Goal: Task Accomplishment & Management: Manage account settings

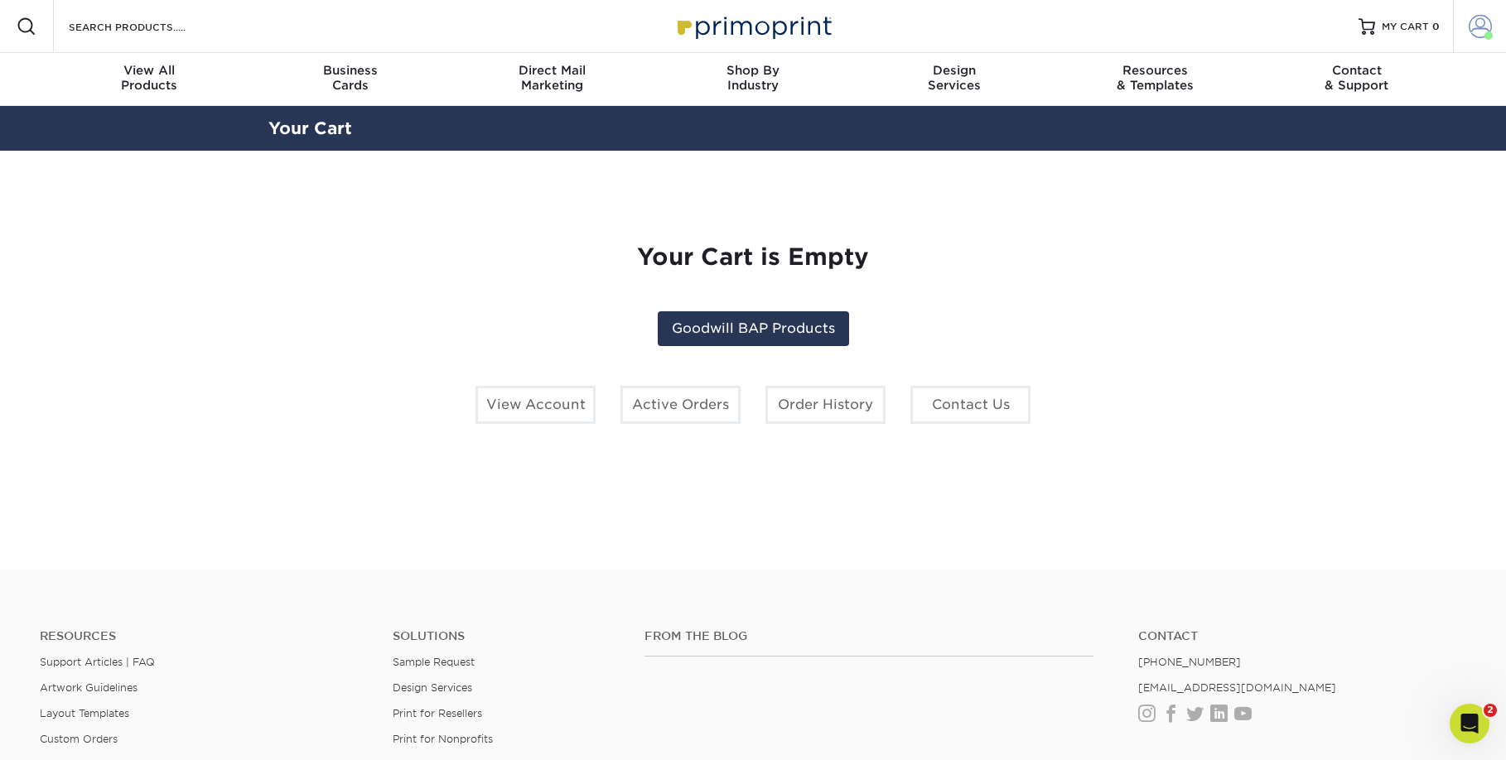
click at [1470, 24] on span at bounding box center [1480, 26] width 23 height 23
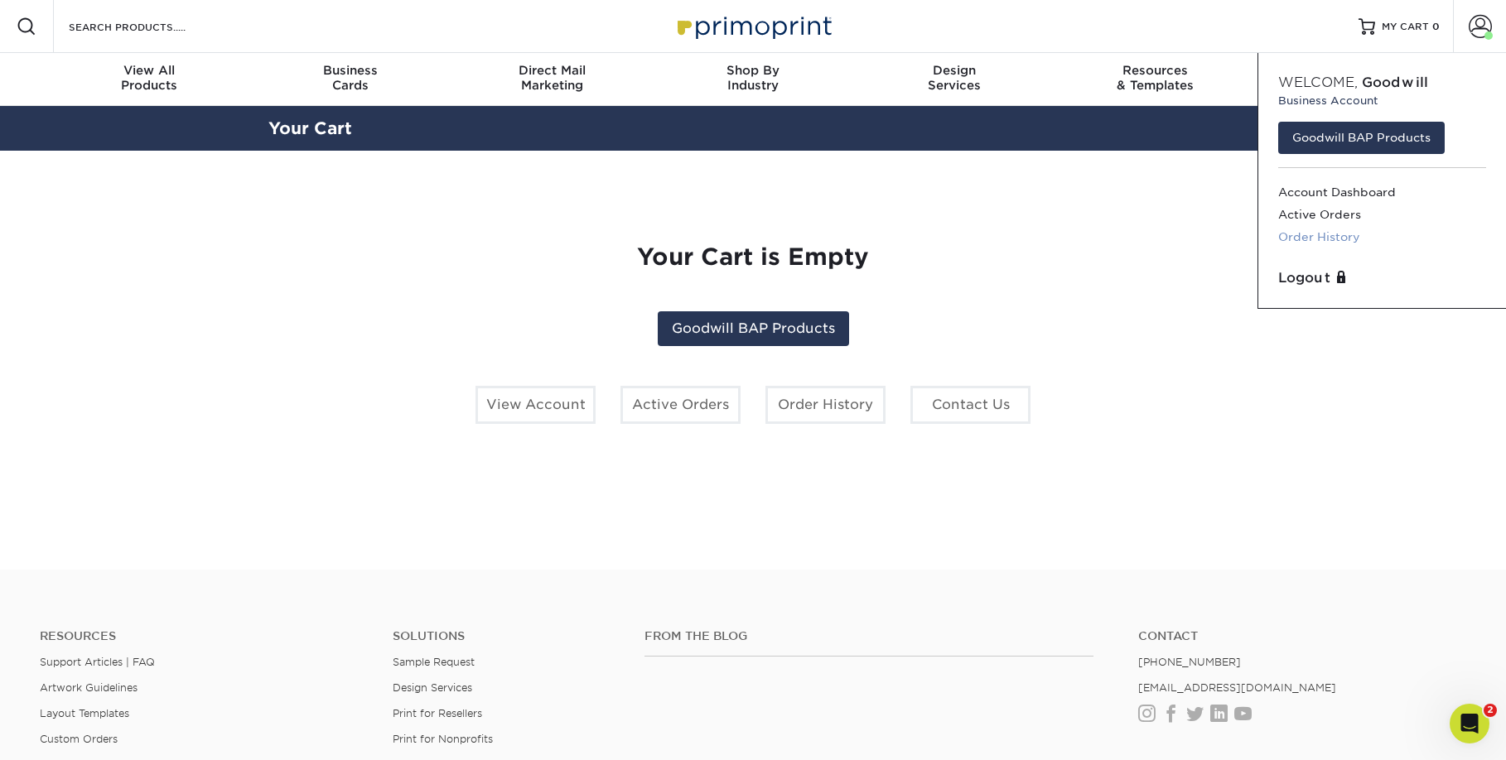
click at [1323, 237] on link "Order History" at bounding box center [1382, 237] width 208 height 22
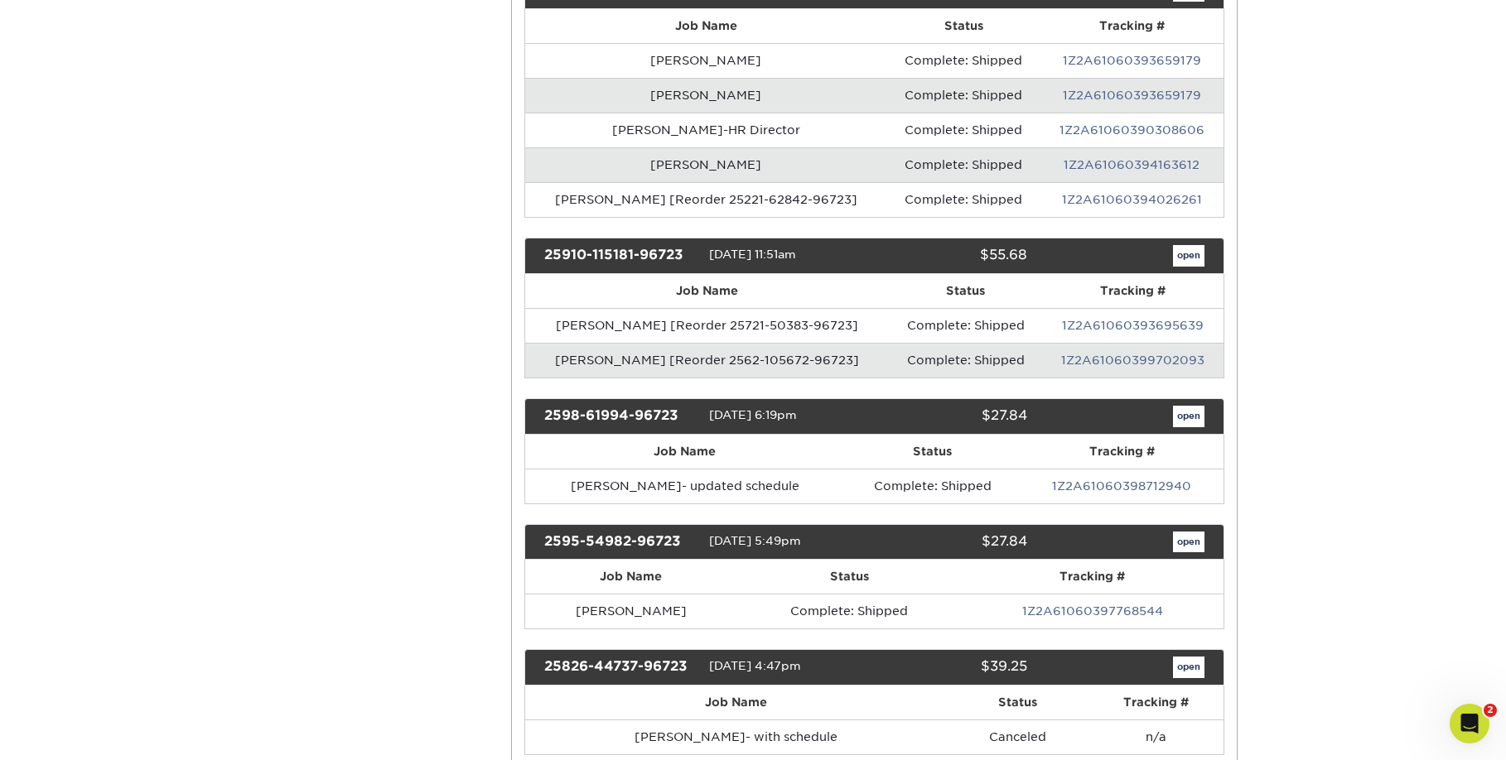
scroll to position [454, 0]
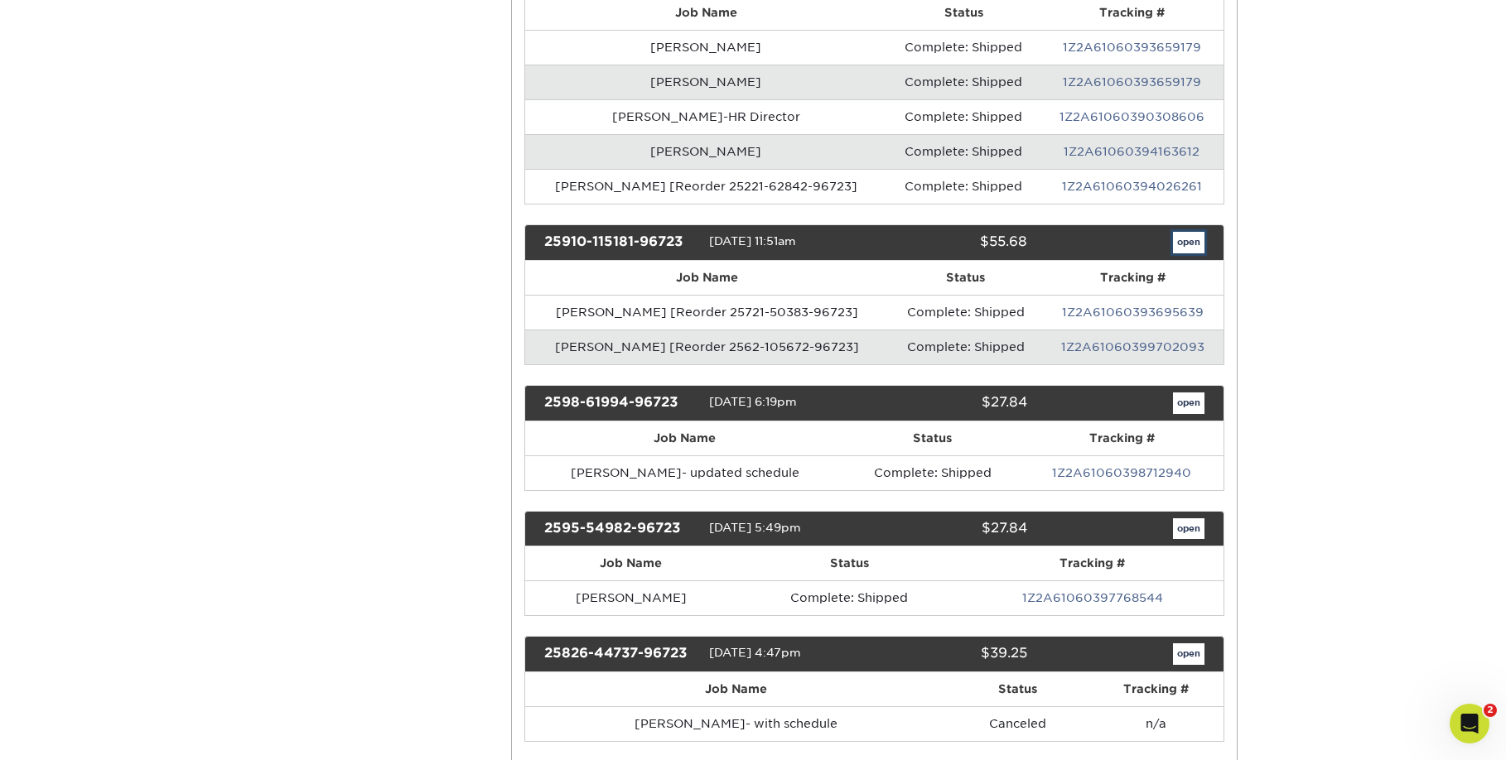
click at [1190, 242] on link "open" at bounding box center [1188, 243] width 31 height 22
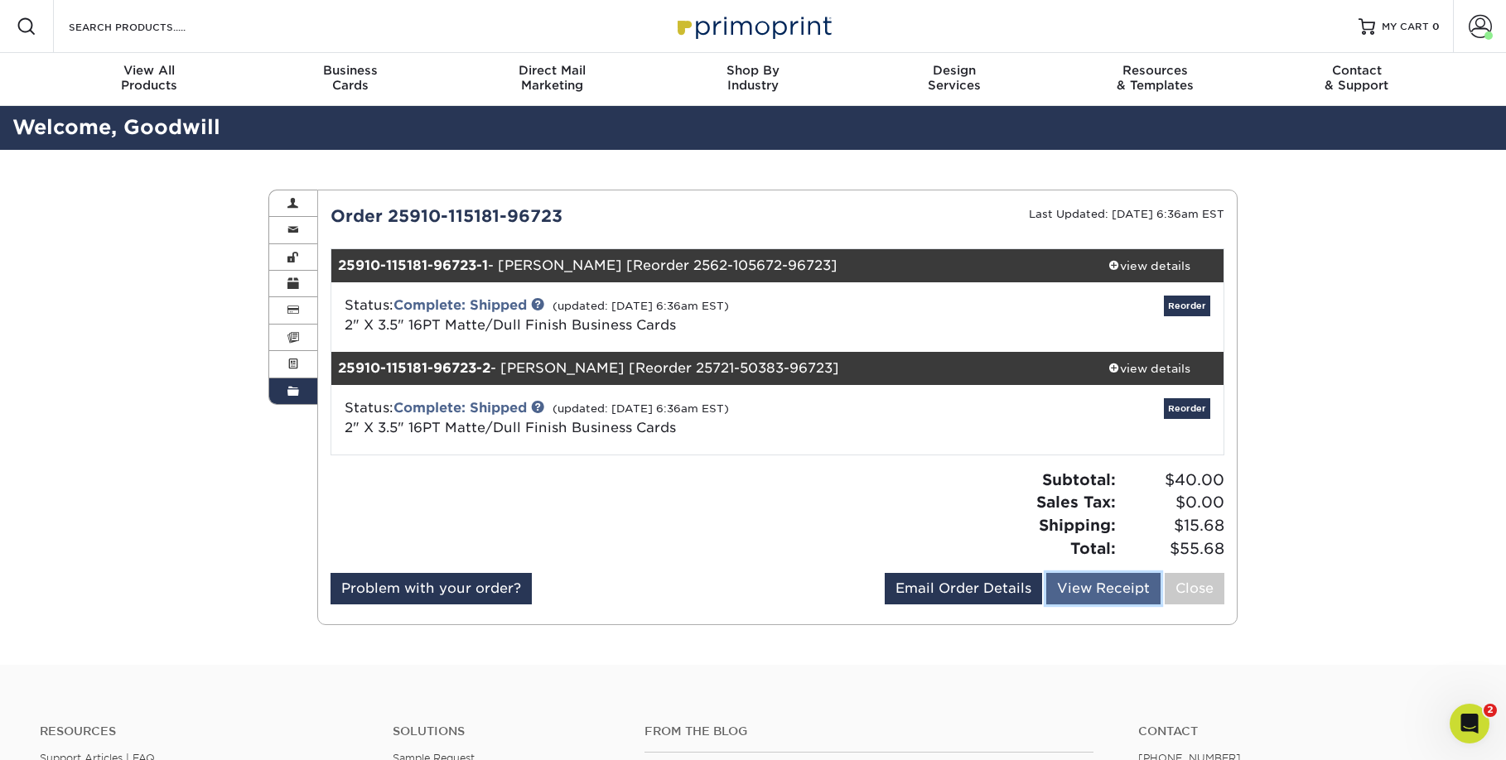
click at [1092, 589] on link "View Receipt" at bounding box center [1103, 588] width 114 height 31
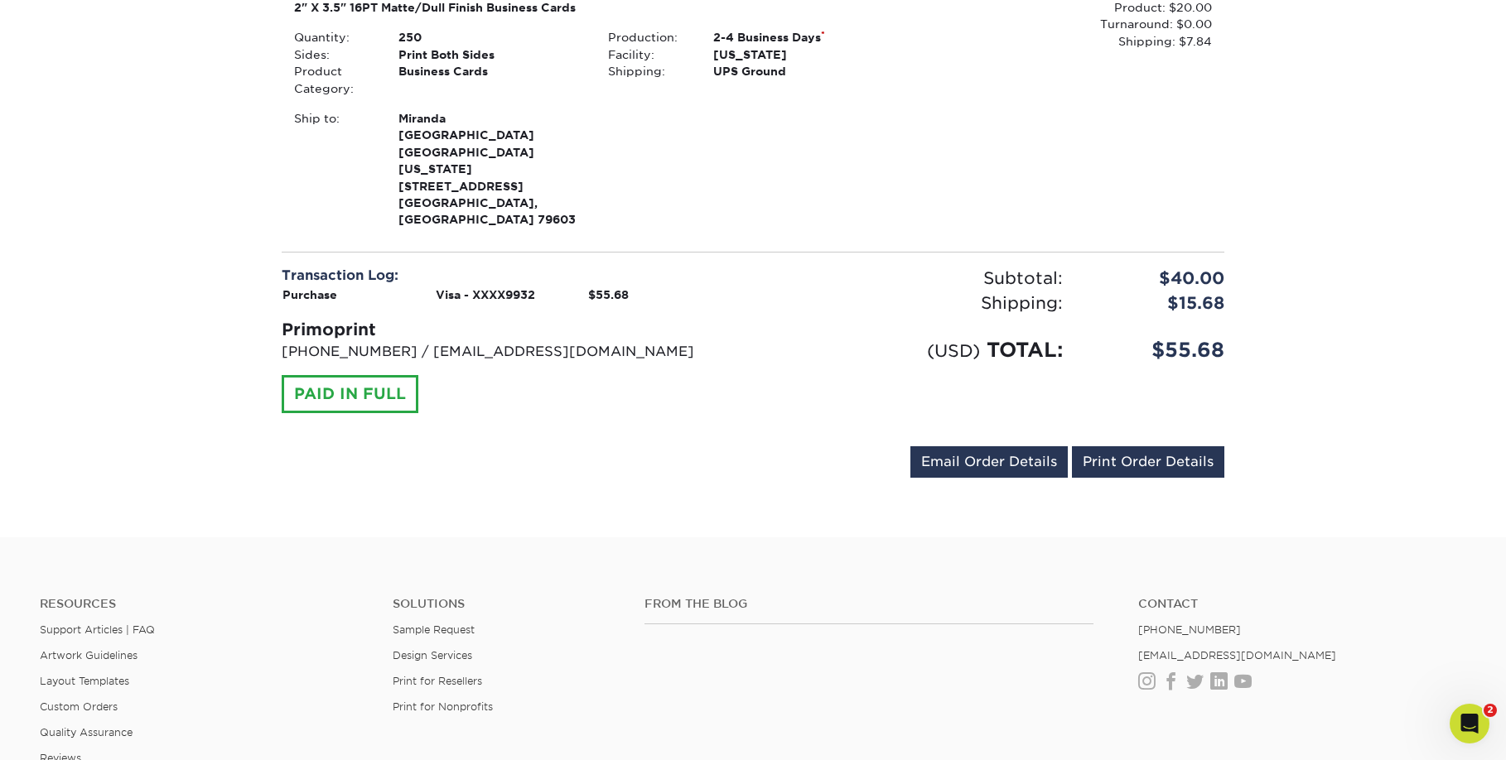
scroll to position [597, 0]
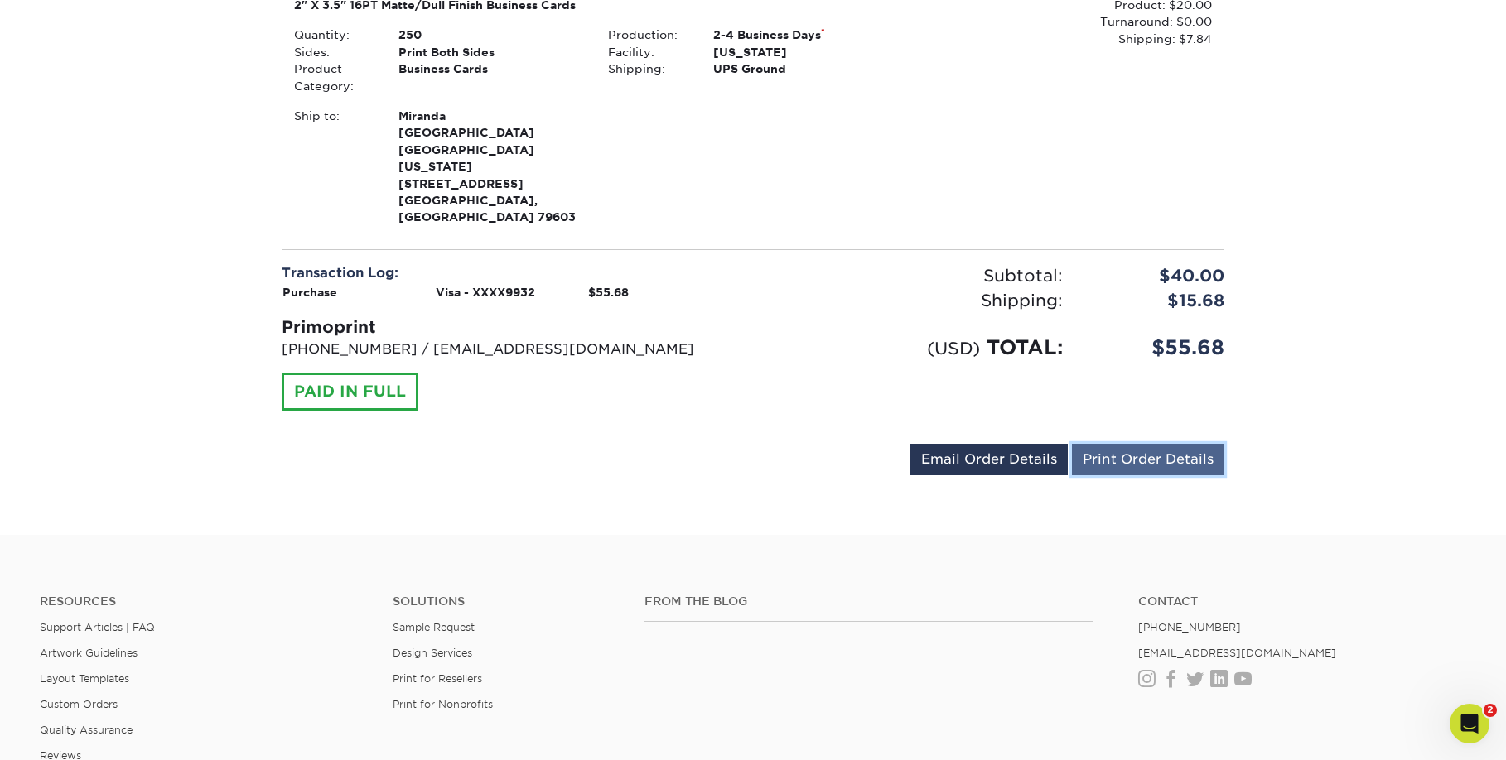
click at [1141, 444] on link "Print Order Details" at bounding box center [1148, 459] width 152 height 31
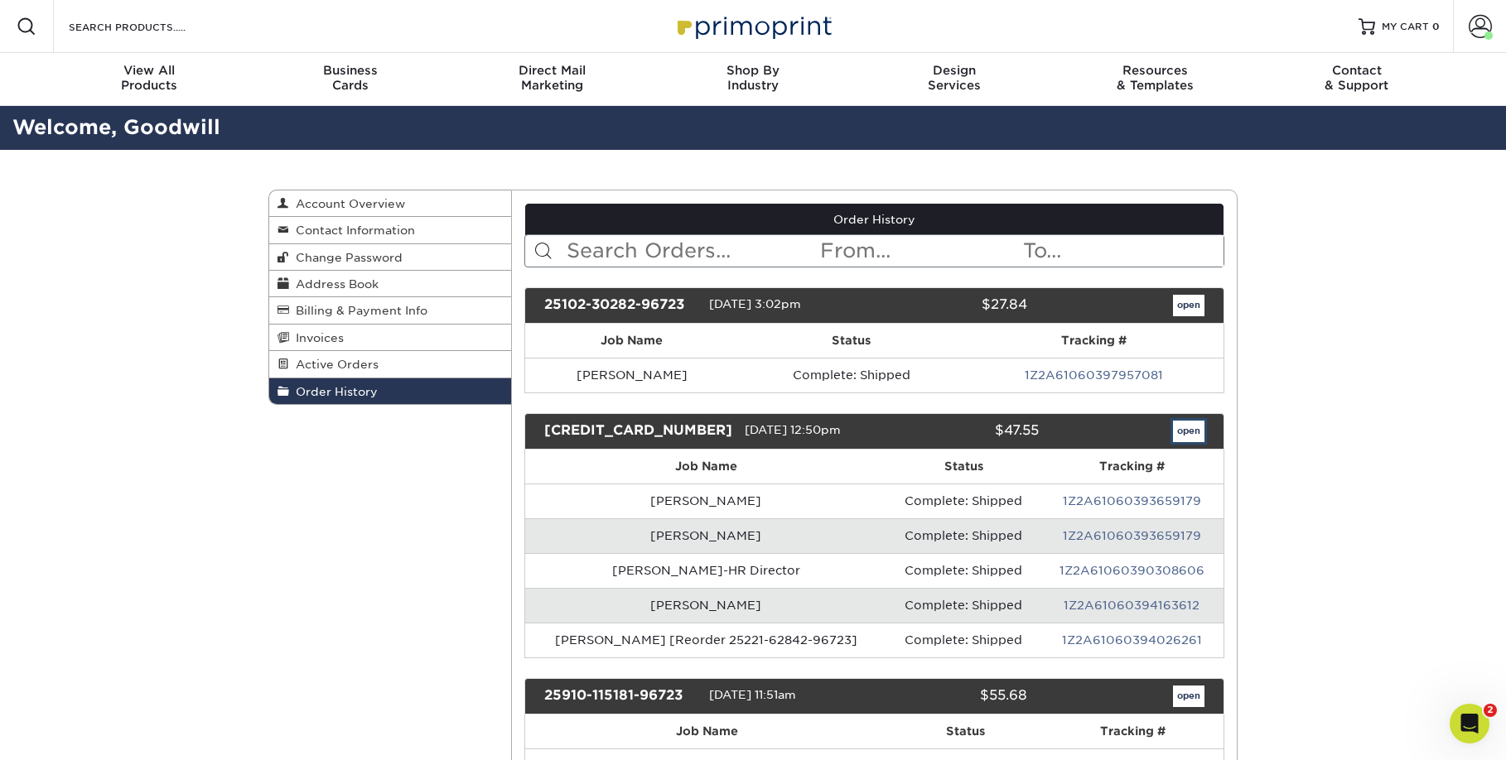
click at [1188, 433] on link "open" at bounding box center [1188, 432] width 31 height 22
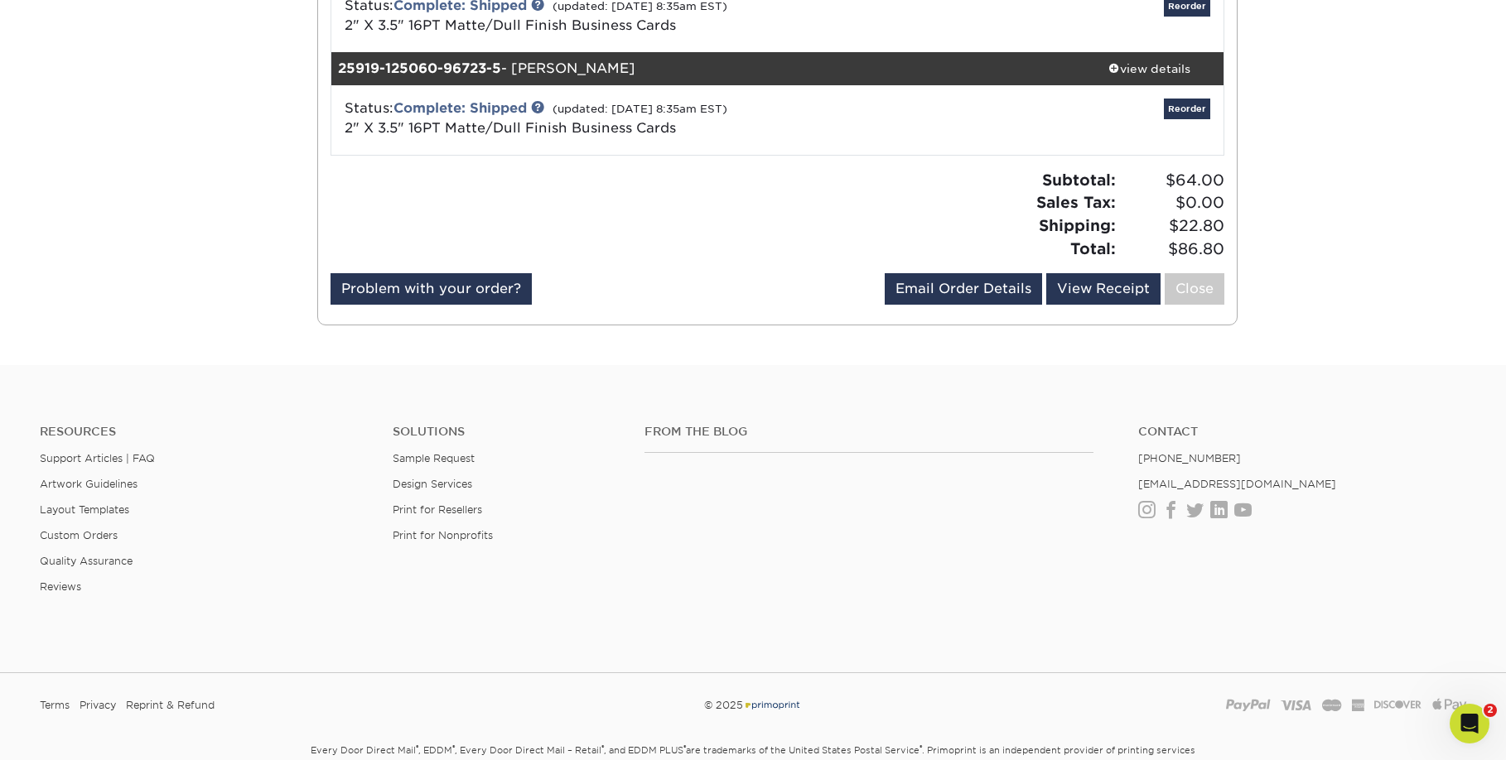
scroll to position [679, 0]
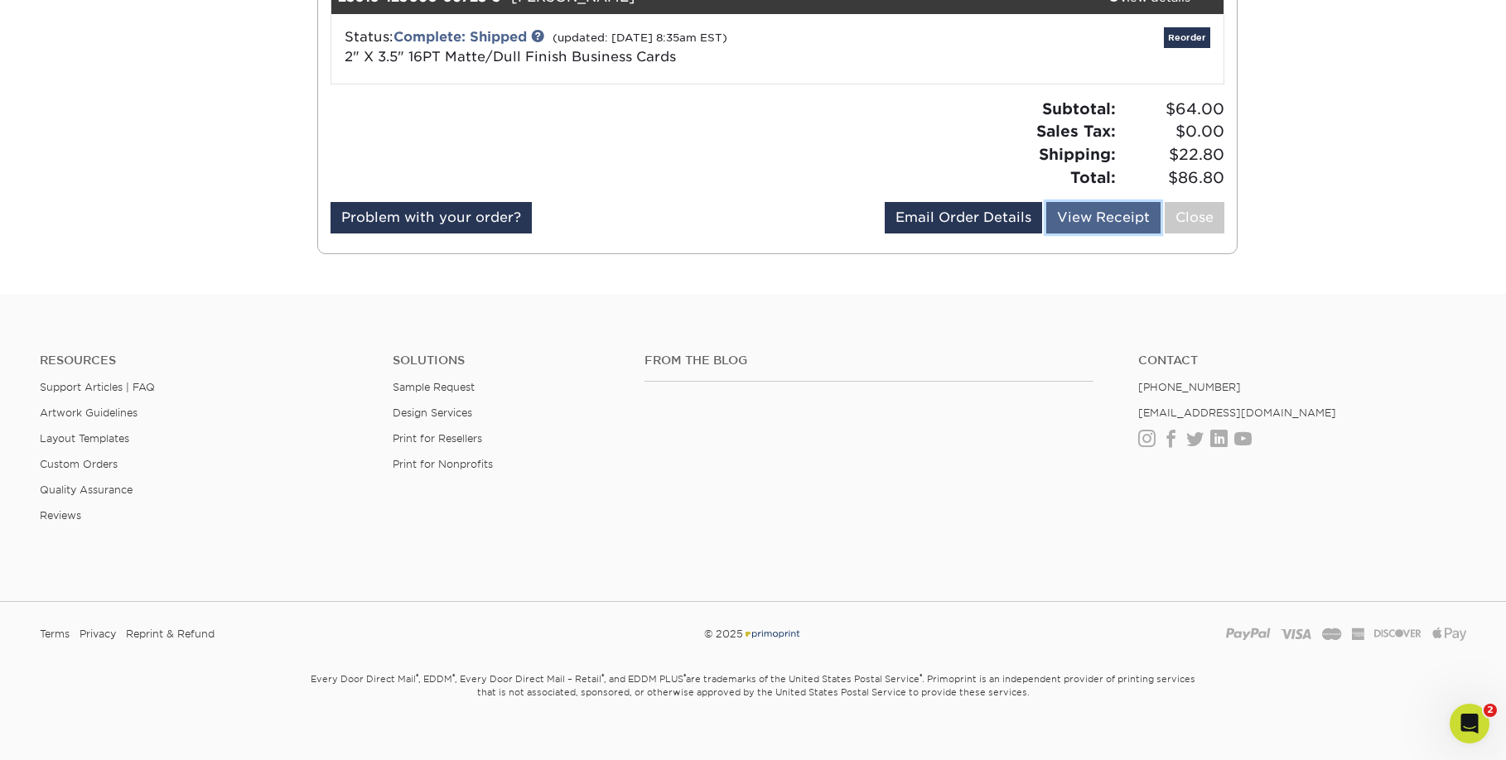
click at [1093, 220] on link "View Receipt" at bounding box center [1103, 217] width 114 height 31
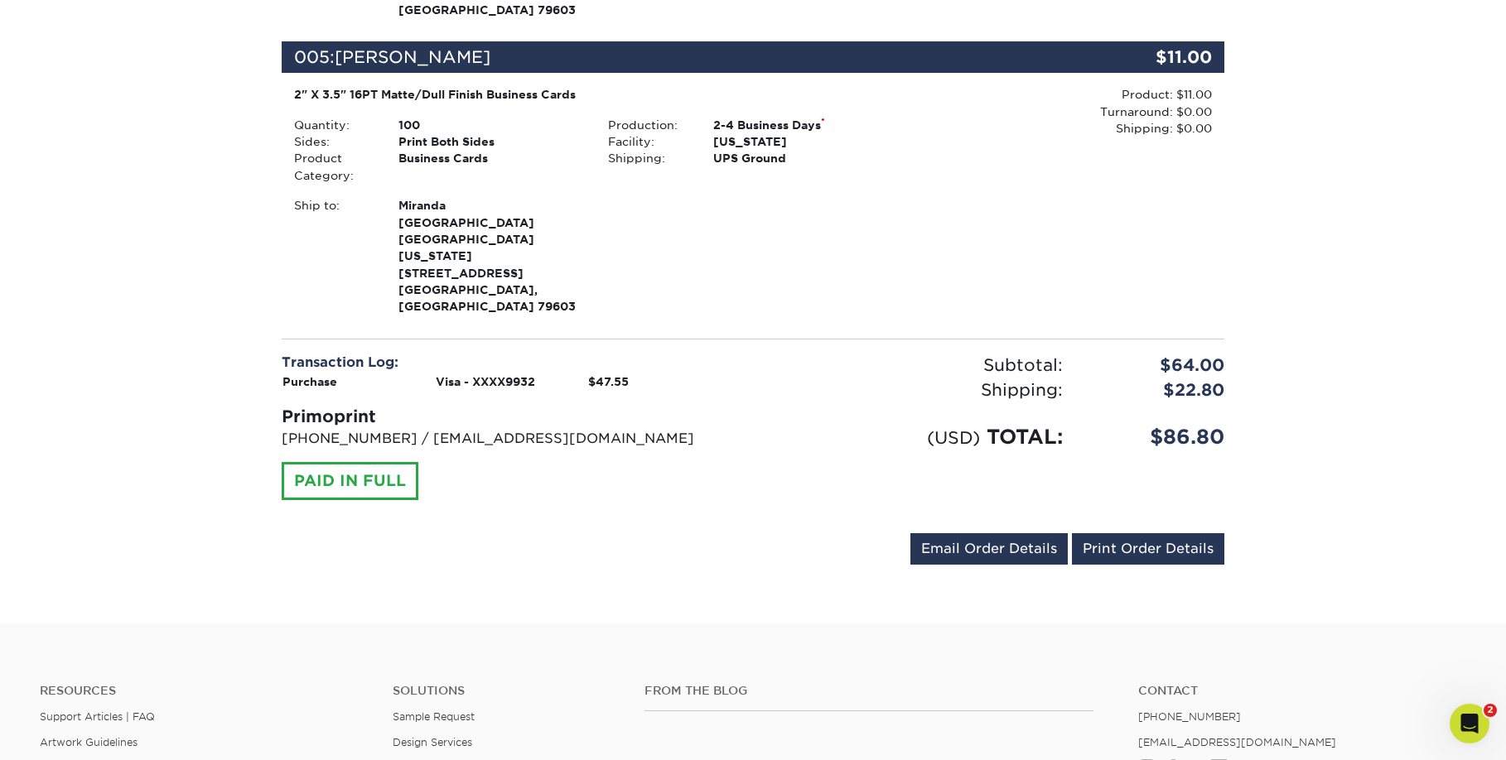
scroll to position [1444, 0]
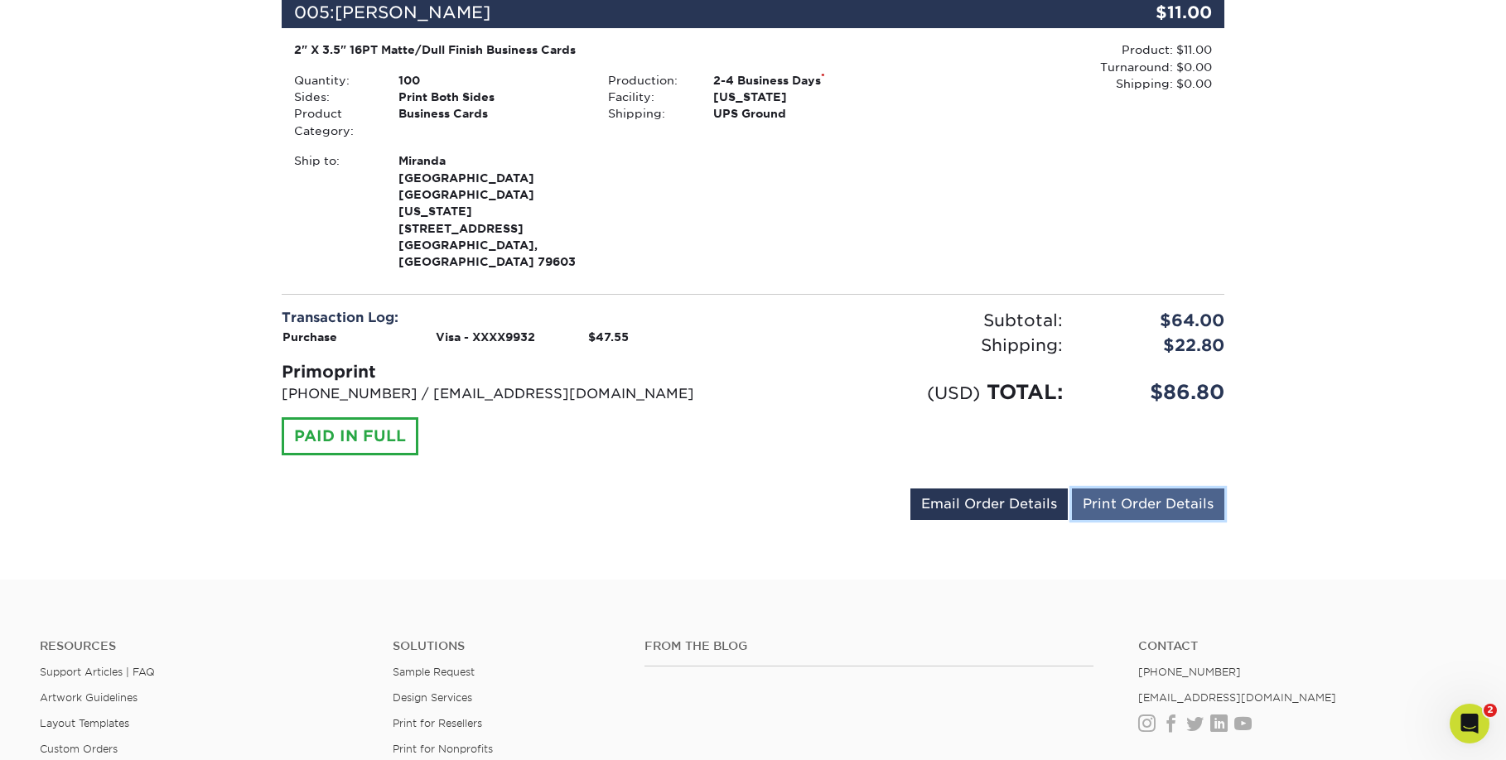
click at [1138, 489] on link "Print Order Details" at bounding box center [1148, 504] width 152 height 31
